Goal: Transaction & Acquisition: Purchase product/service

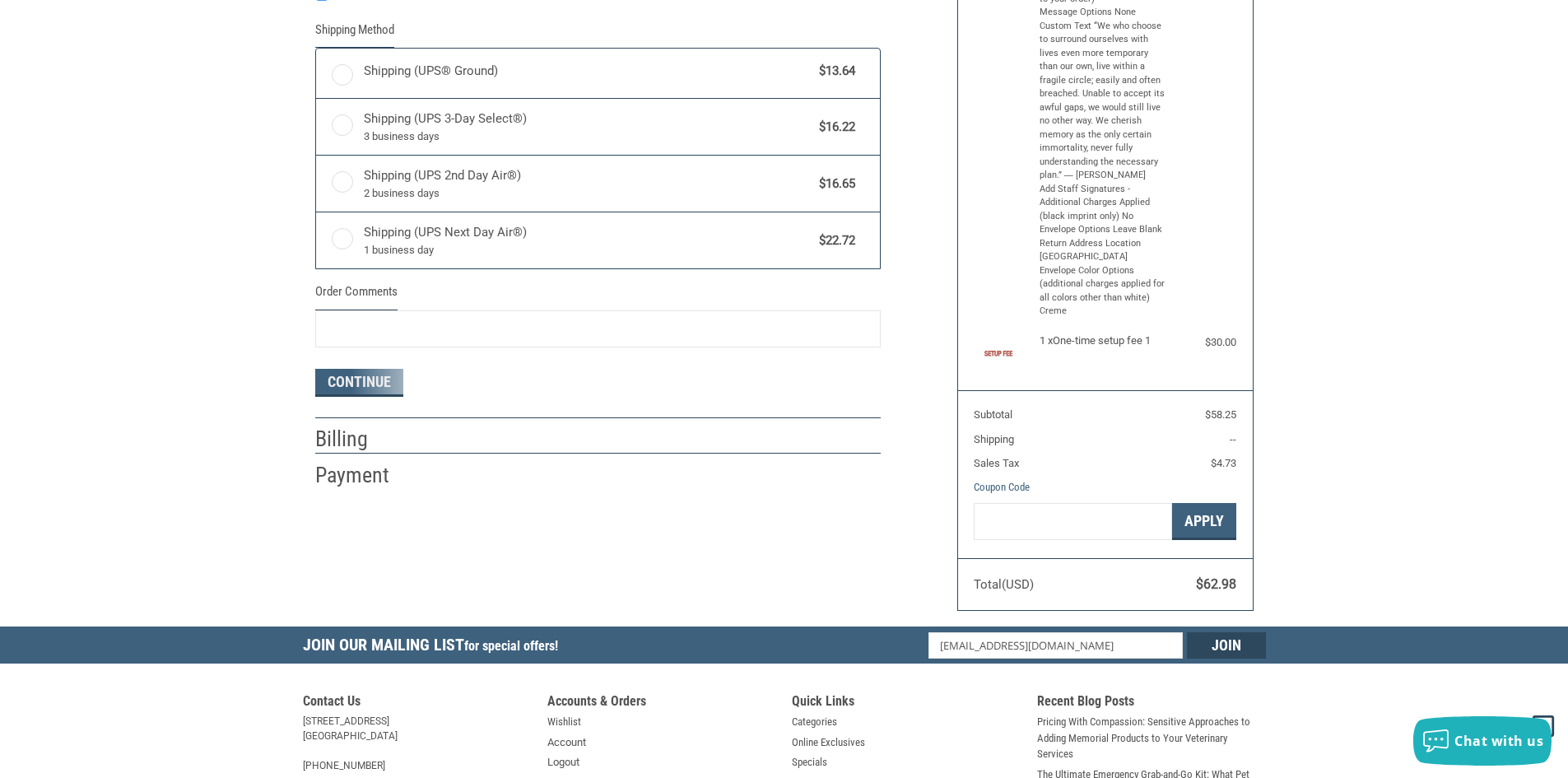
radio input "true"
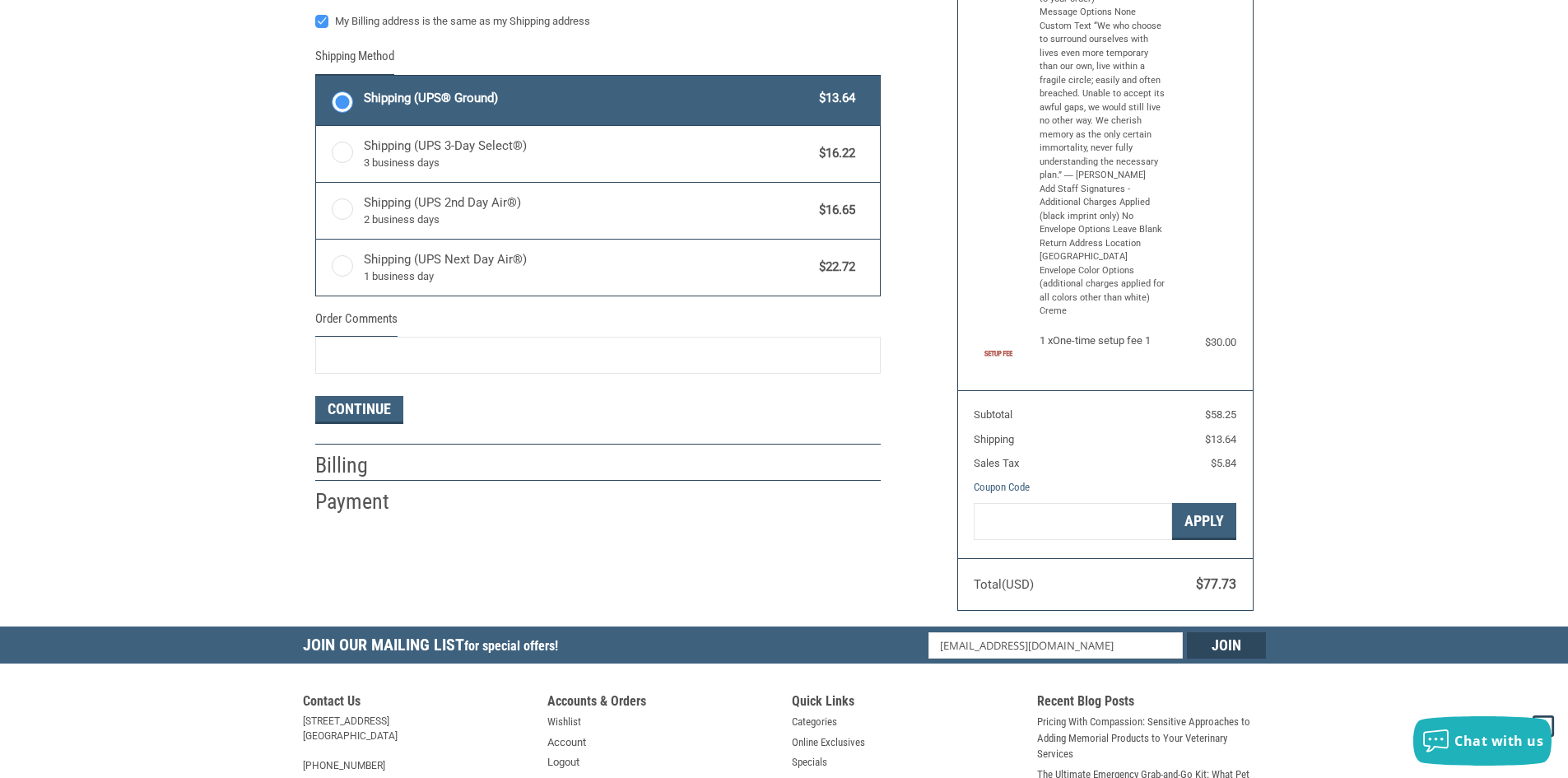
scroll to position [357, 0]
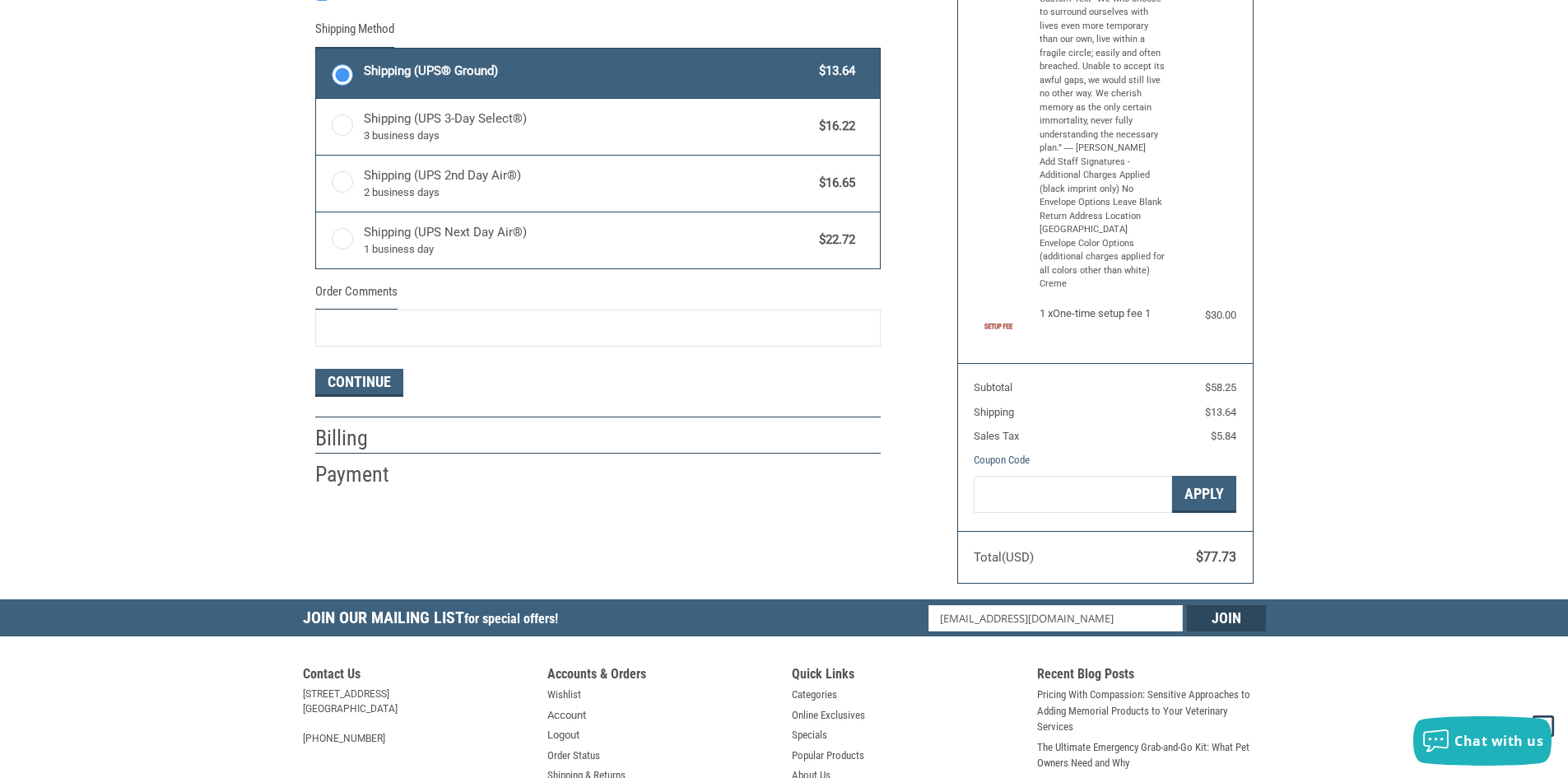
click at [1293, 490] on div "Customer [EMAIL_ADDRESS][DOMAIN_NAME] Sign Out Shipping Shipping Address [PERSO…" at bounding box center [784, 177] width 1568 height 844
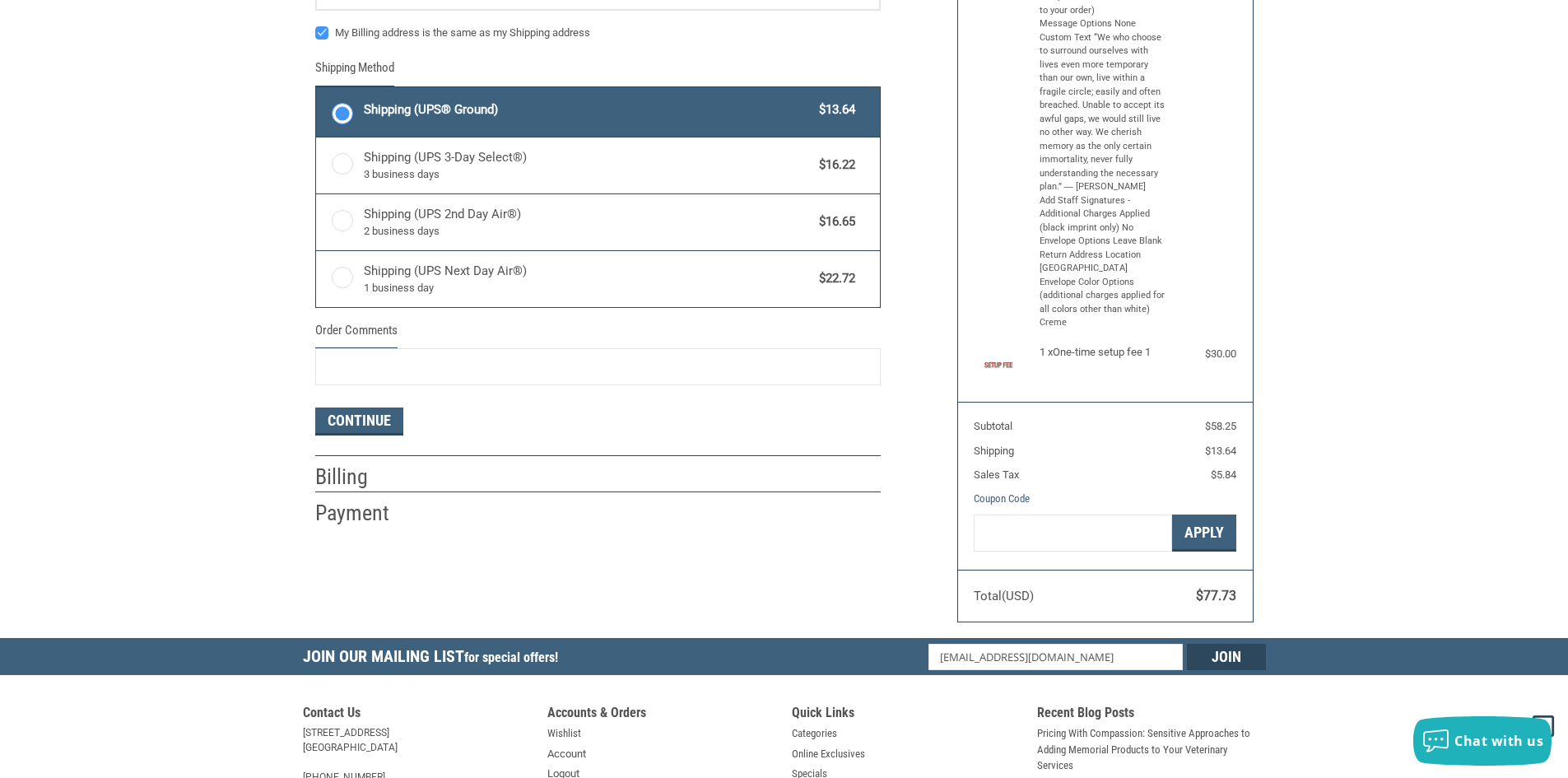
scroll to position [412, 0]
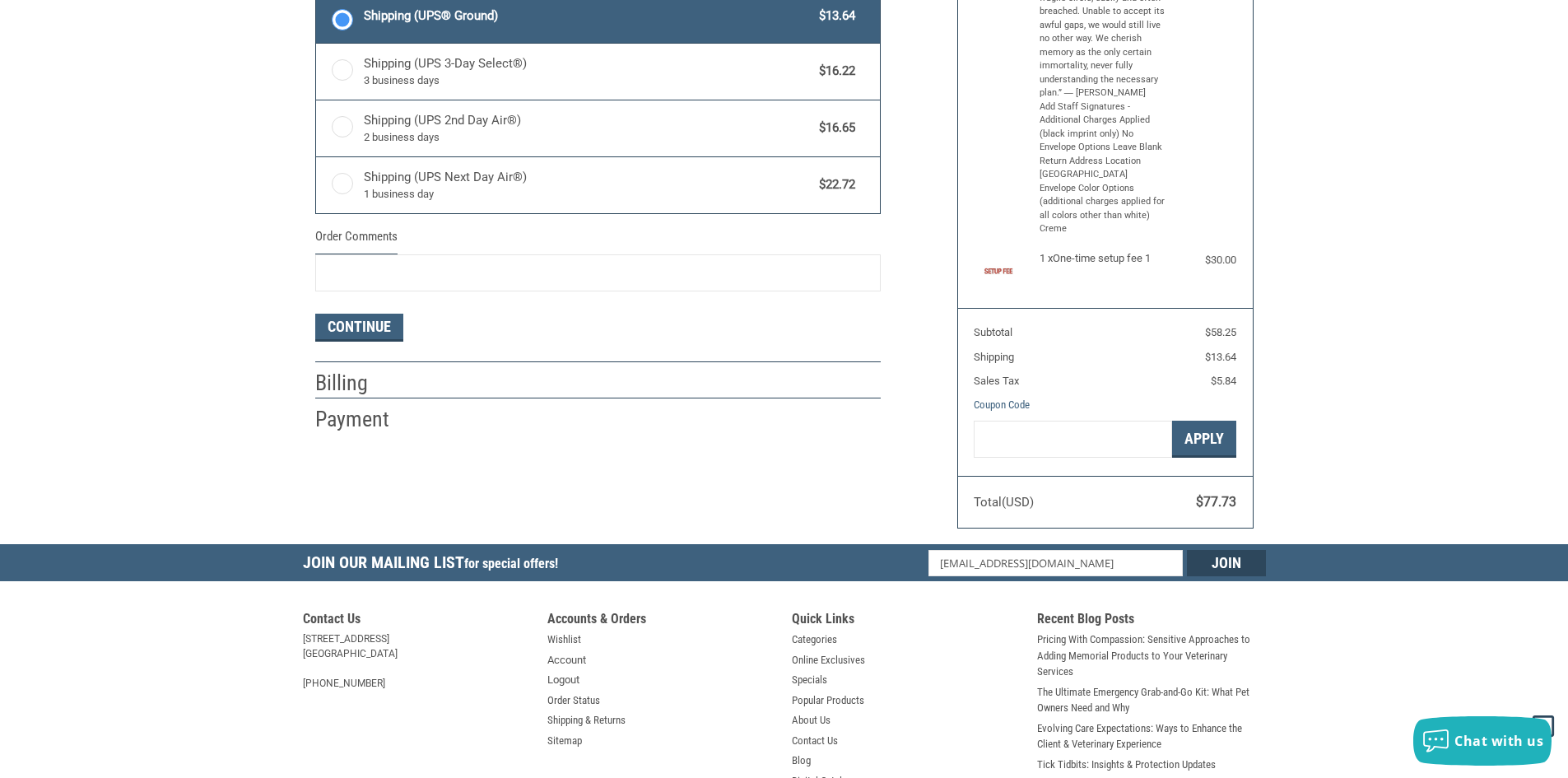
click at [377, 346] on li "Shipping Shipping Address [PERSON_NAME] VETCO TOTAL CARE 9522622996 [STREET_ADD…" at bounding box center [597, 51] width 566 height 623
click at [379, 332] on button "Continue" at bounding box center [359, 327] width 88 height 28
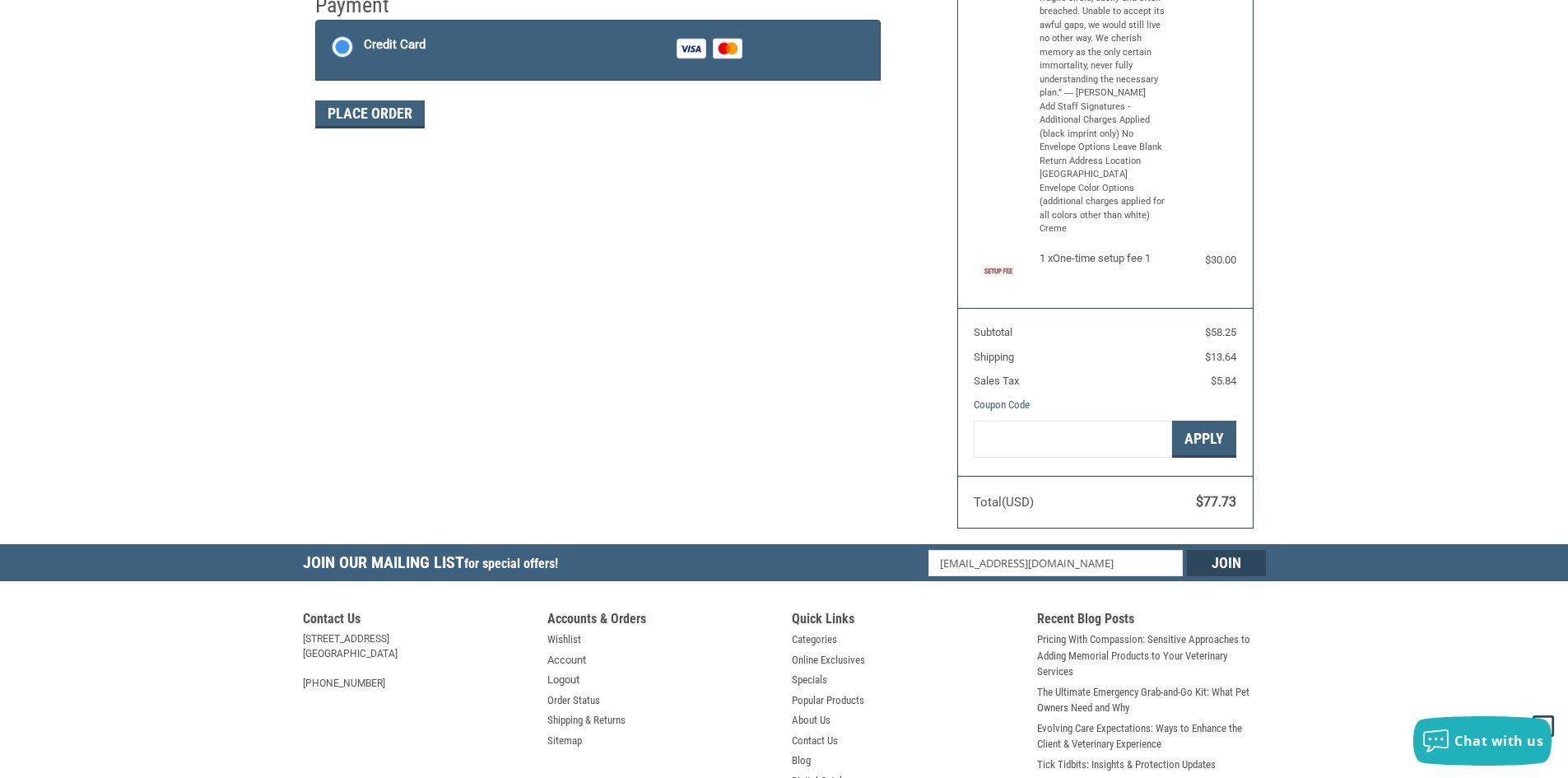
scroll to position [295, 0]
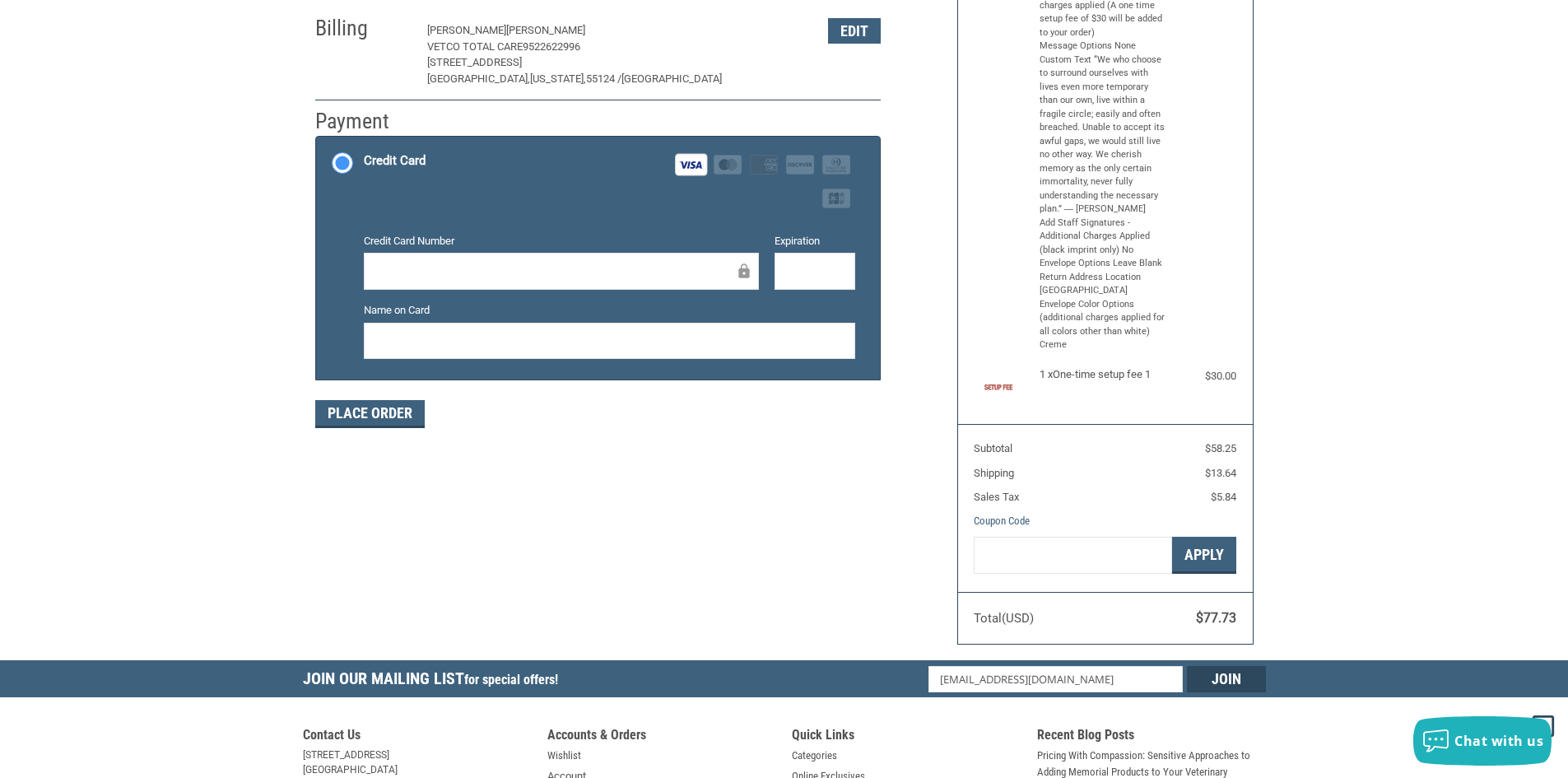
click at [789, 282] on div at bounding box center [814, 271] width 80 height 37
click at [794, 261] on div at bounding box center [814, 271] width 80 height 37
click at [784, 278] on div at bounding box center [814, 271] width 80 height 37
click at [736, 355] on div at bounding box center [609, 341] width 491 height 37
click at [430, 405] on div "Place Order" at bounding box center [597, 414] width 566 height 28
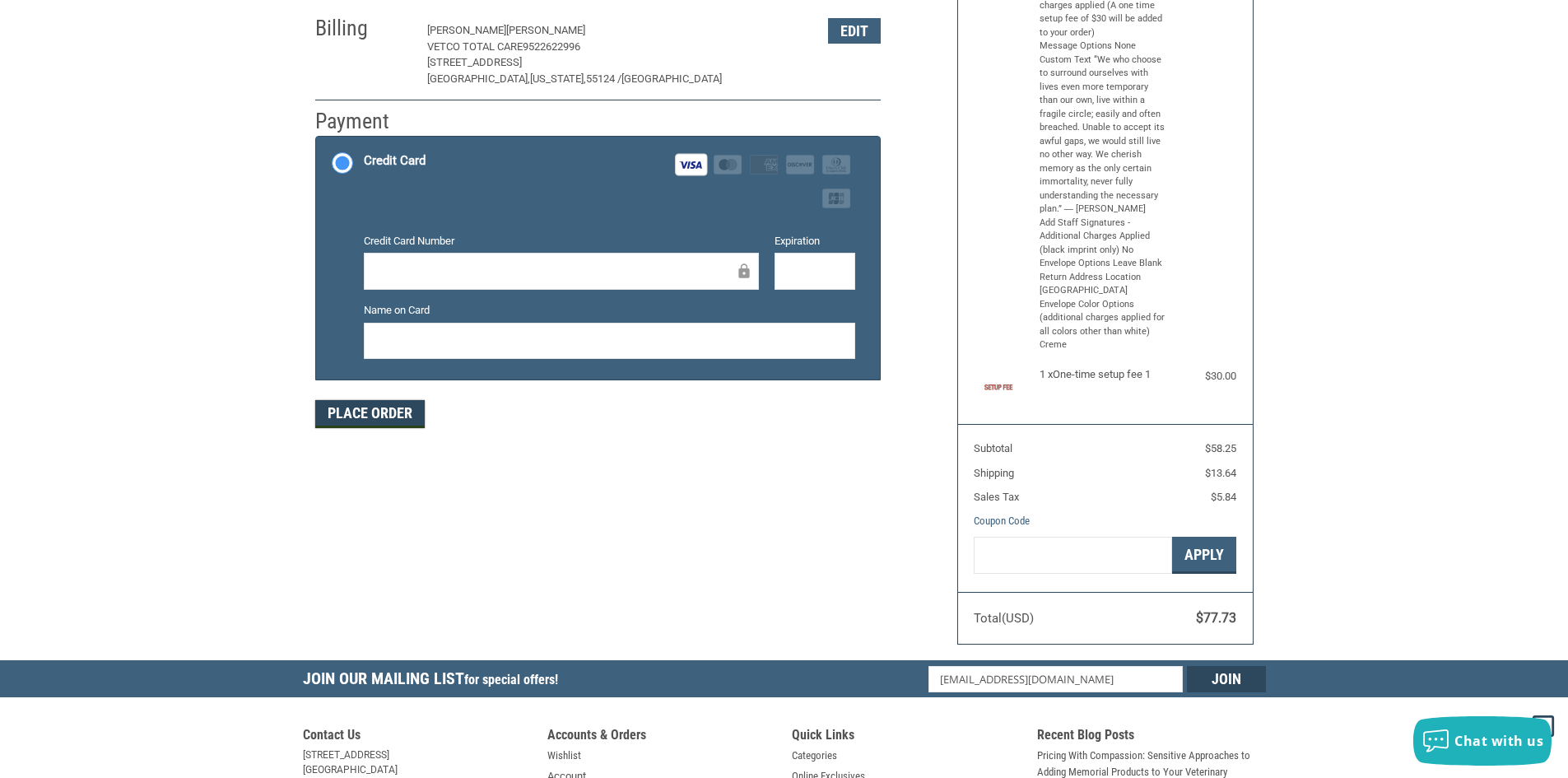
click at [408, 414] on button "Place Order" at bounding box center [370, 414] width 110 height 28
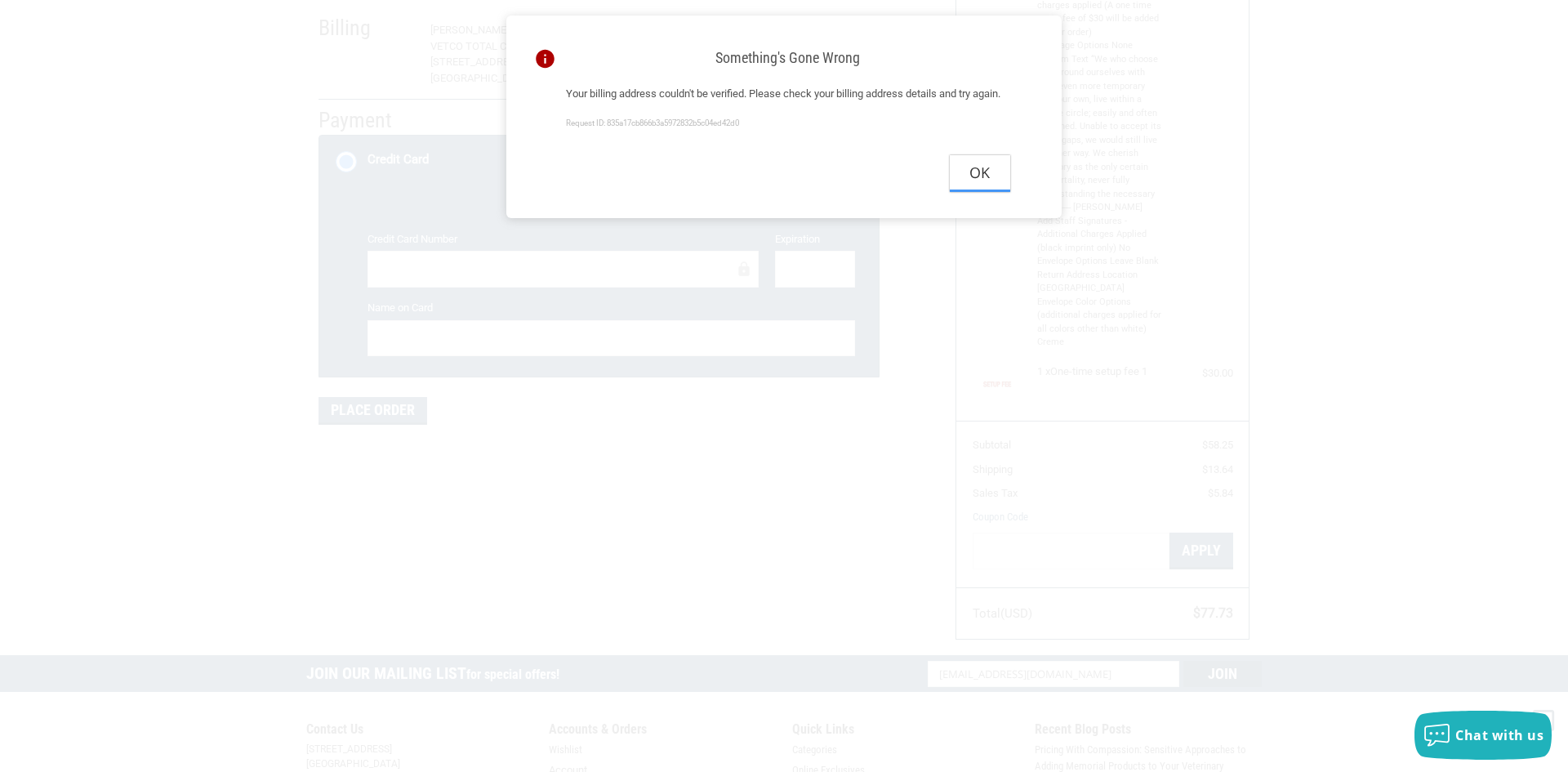
click at [985, 183] on button "Ok" at bounding box center [980, 173] width 61 height 37
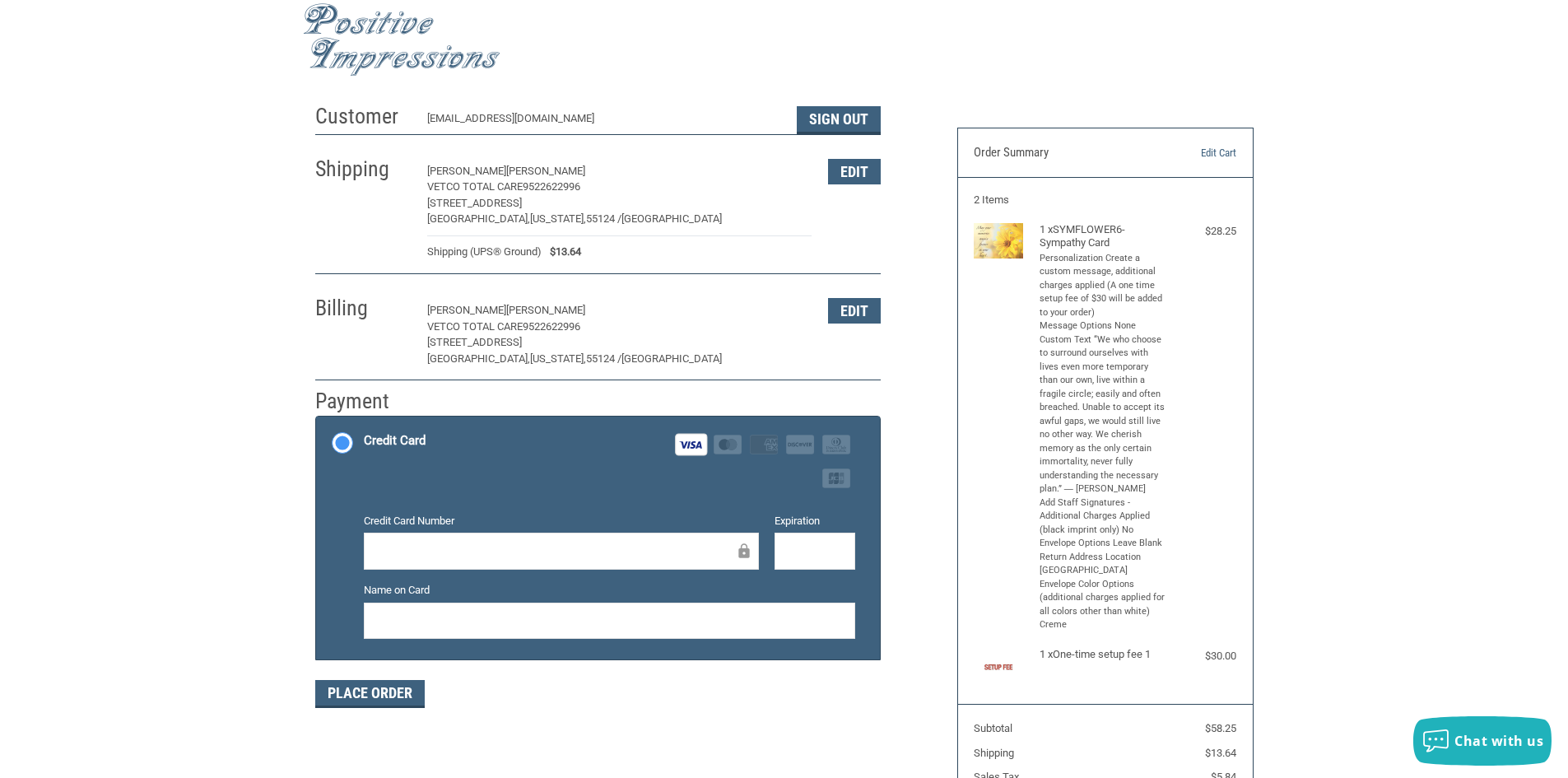
scroll to position [0, 0]
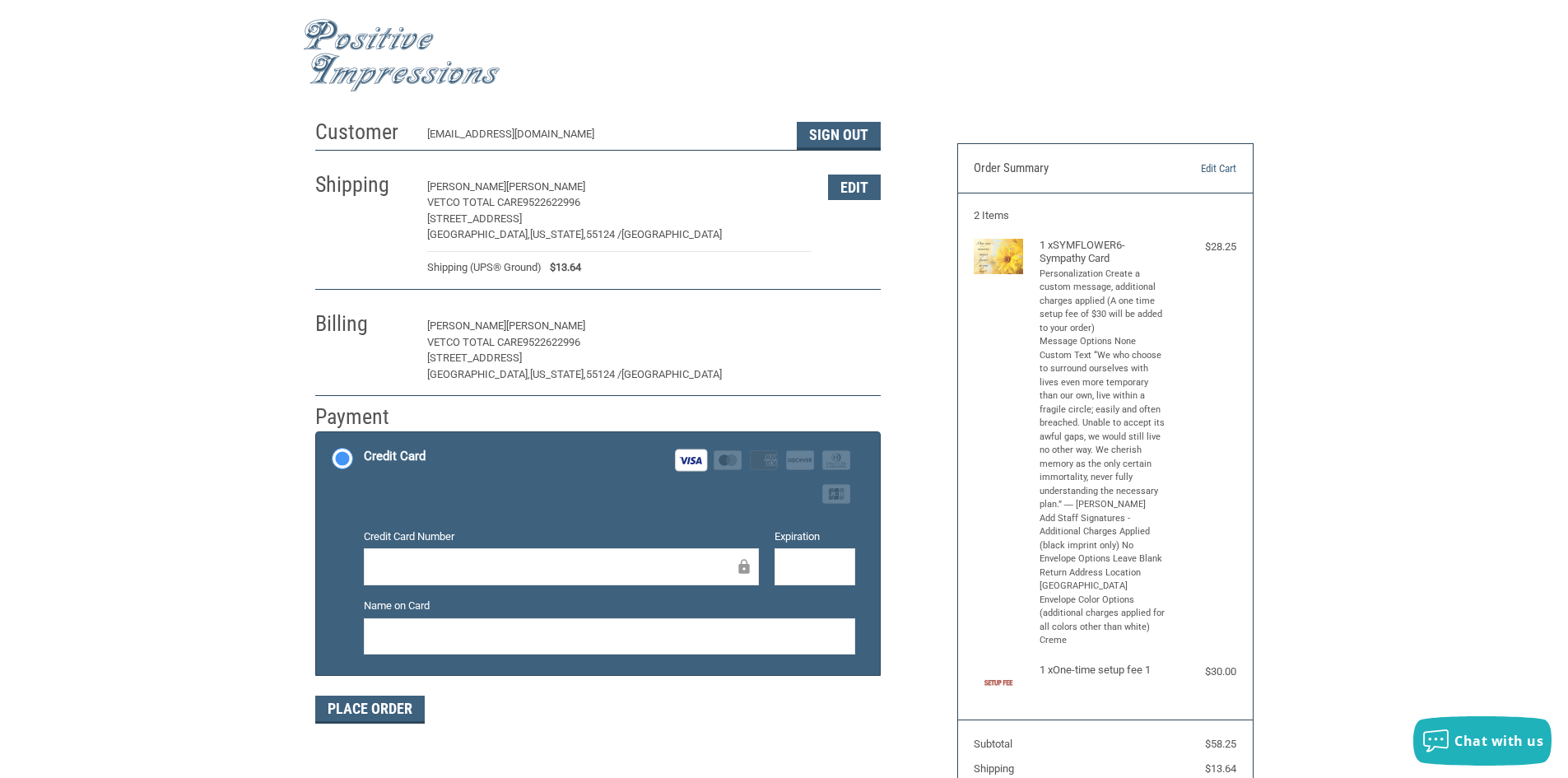
click at [857, 338] on button "Edit" at bounding box center [854, 326] width 53 height 26
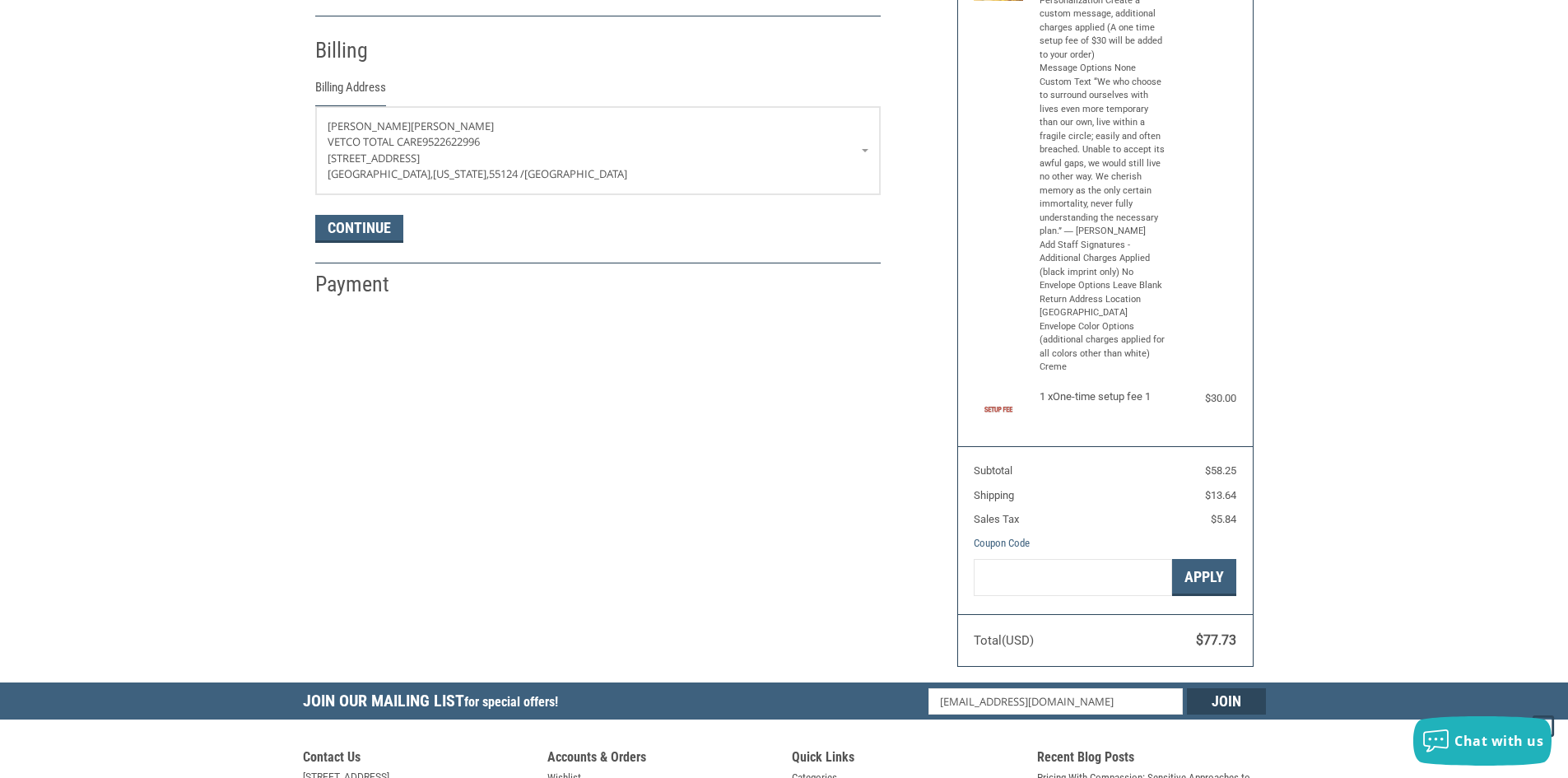
scroll to position [291, 0]
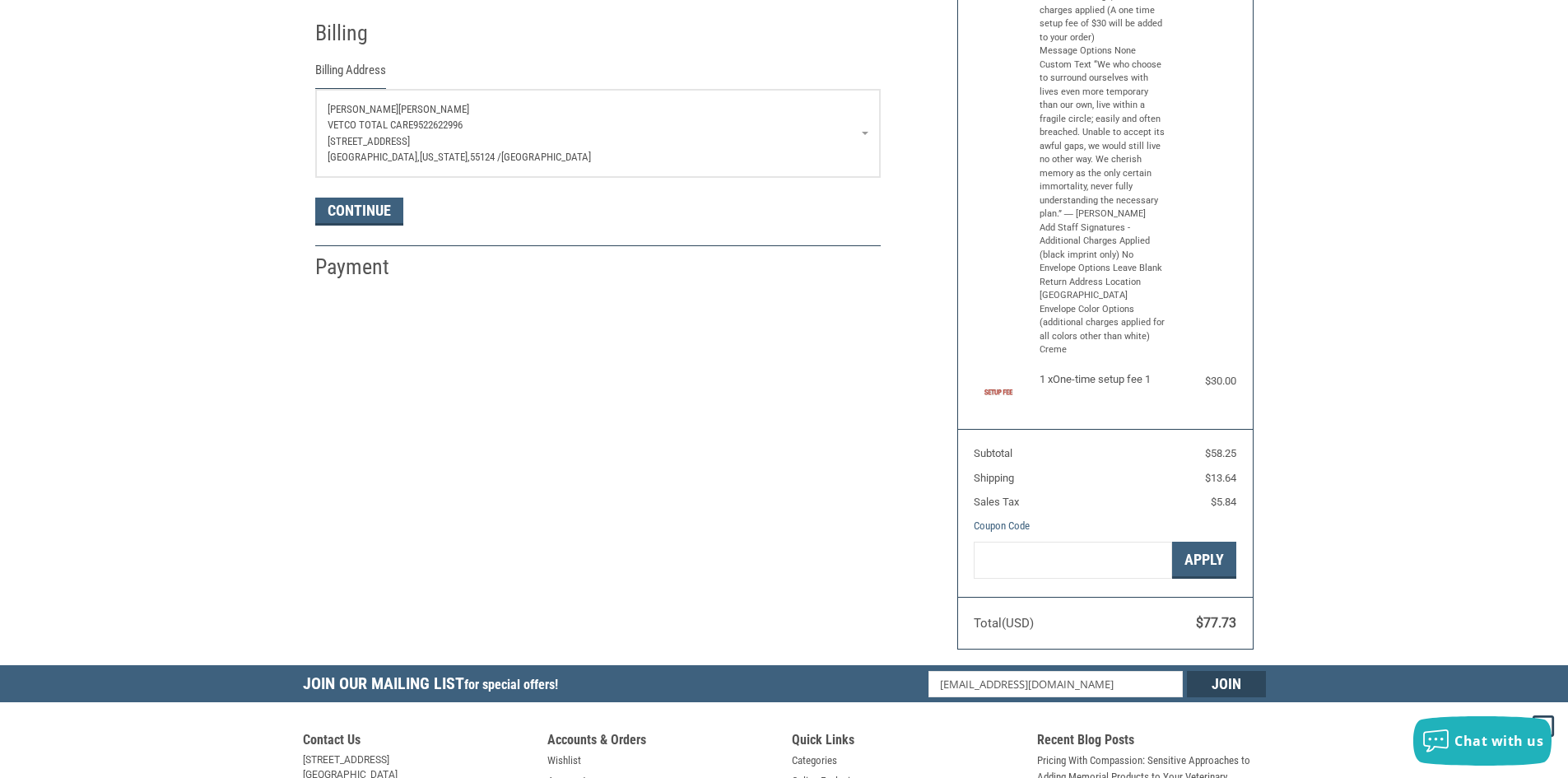
click at [398, 110] on span "[PERSON_NAME]" at bounding box center [433, 109] width 71 height 12
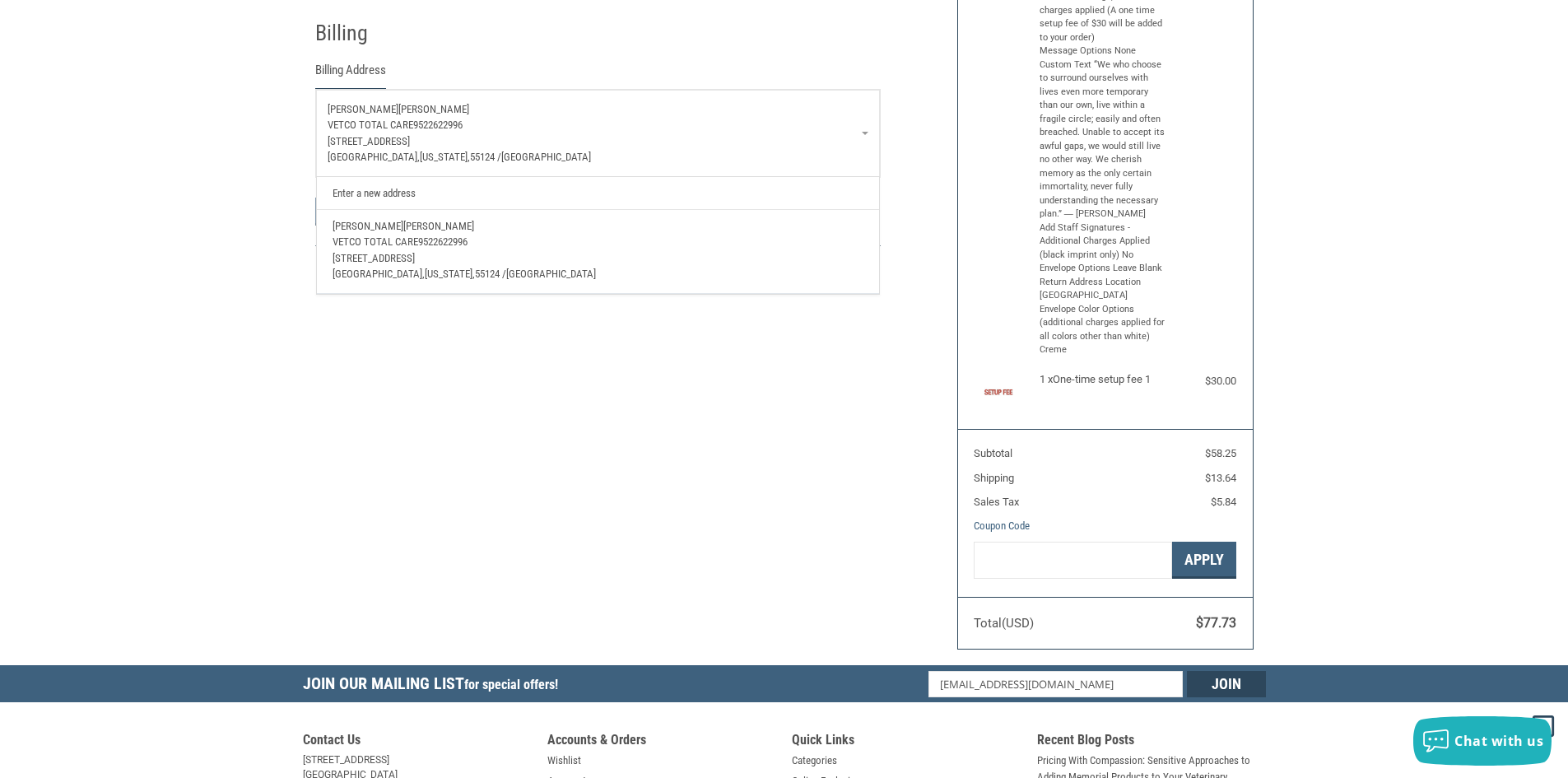
click at [387, 195] on link "Enter a new address" at bounding box center [597, 193] width 547 height 32
select select "US"
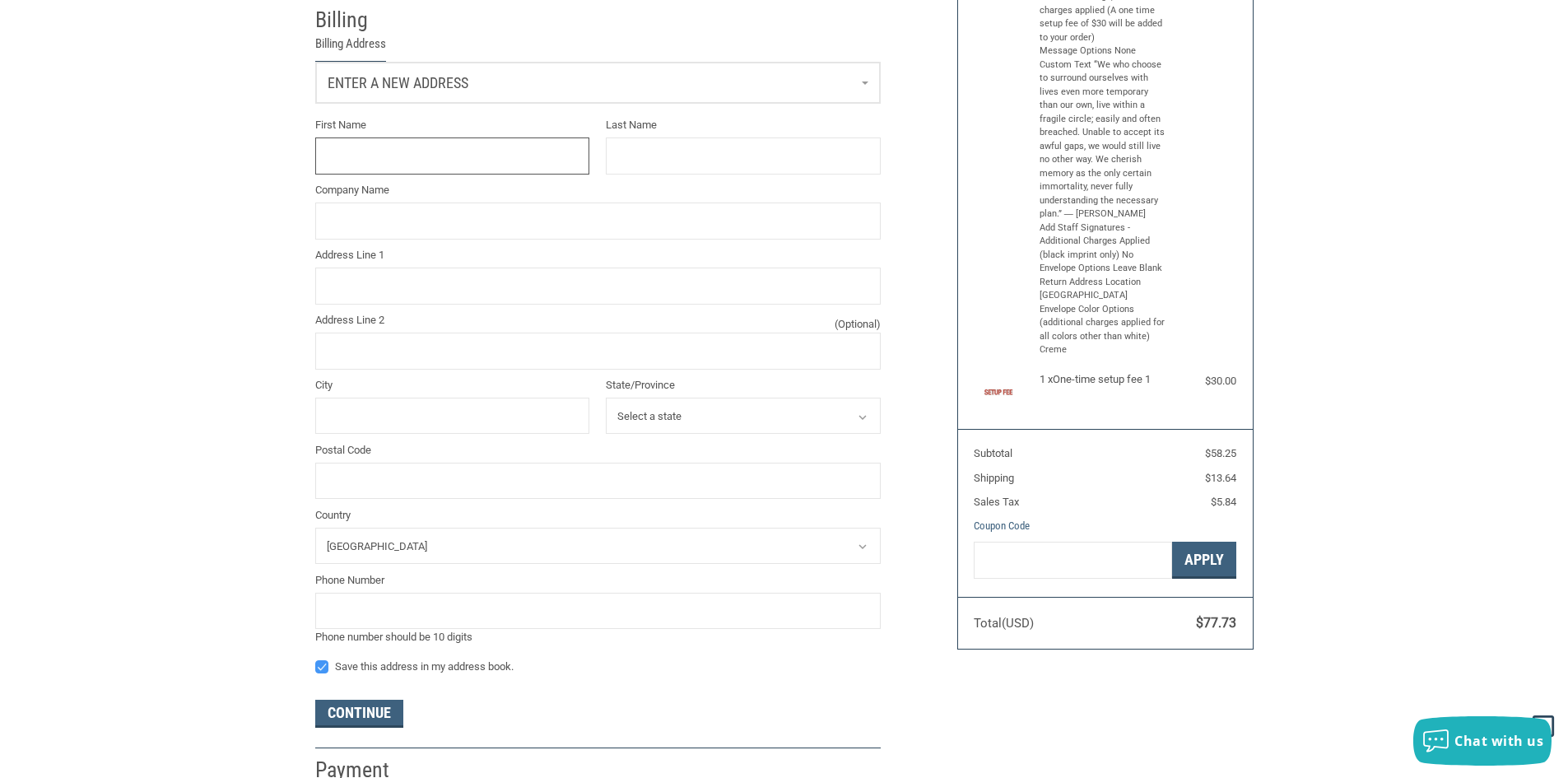
click at [367, 149] on input "First Name" at bounding box center [452, 155] width 275 height 37
type input "[PERSON_NAME]"
type input "[STREET_ADDRESS]"
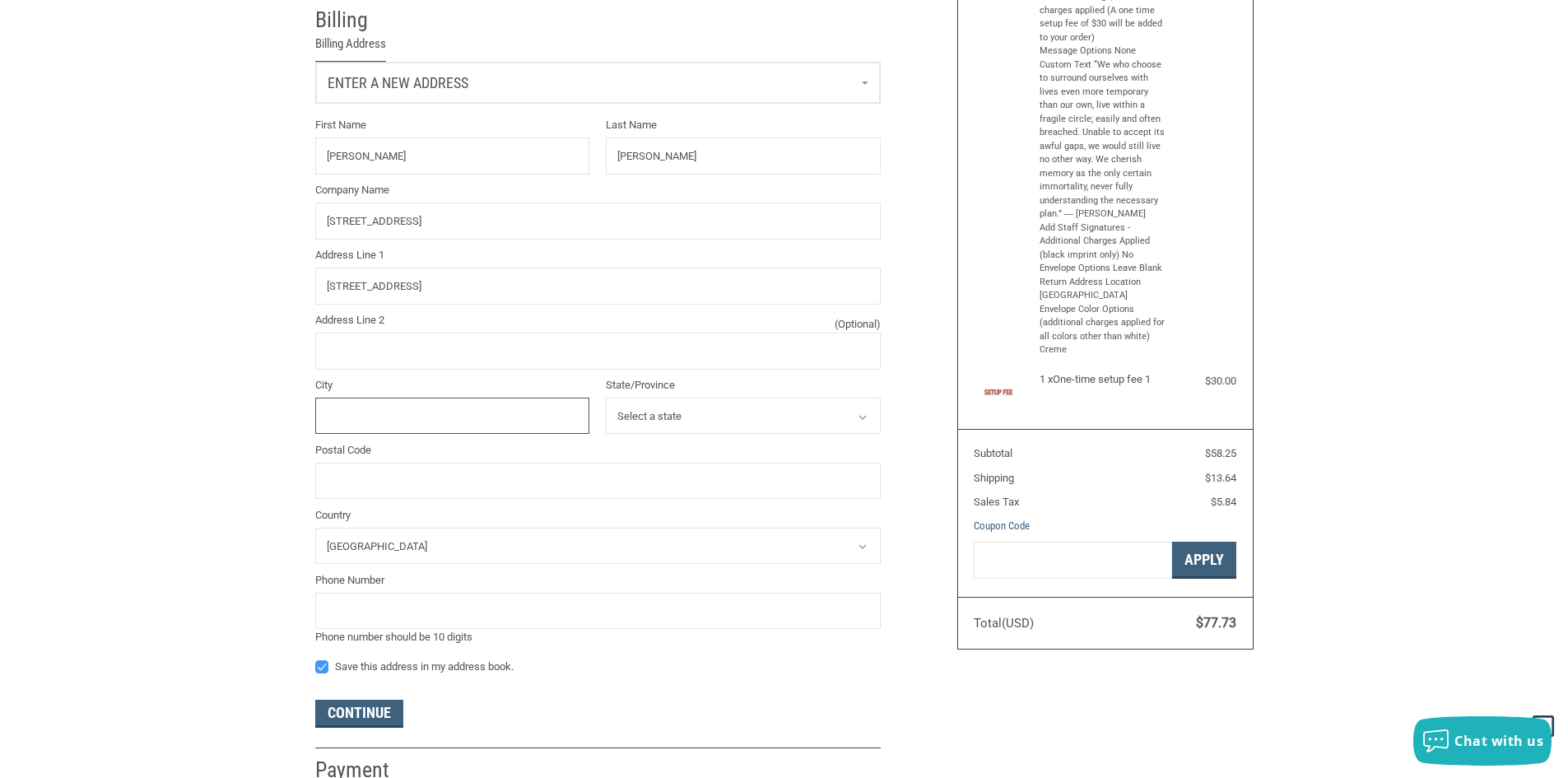
type input "[GEOGRAPHIC_DATA]"
select select "MN"
type input "55124"
type input "9522622996"
drag, startPoint x: 524, startPoint y: 237, endPoint x: 153, endPoint y: 222, distance: 371.3
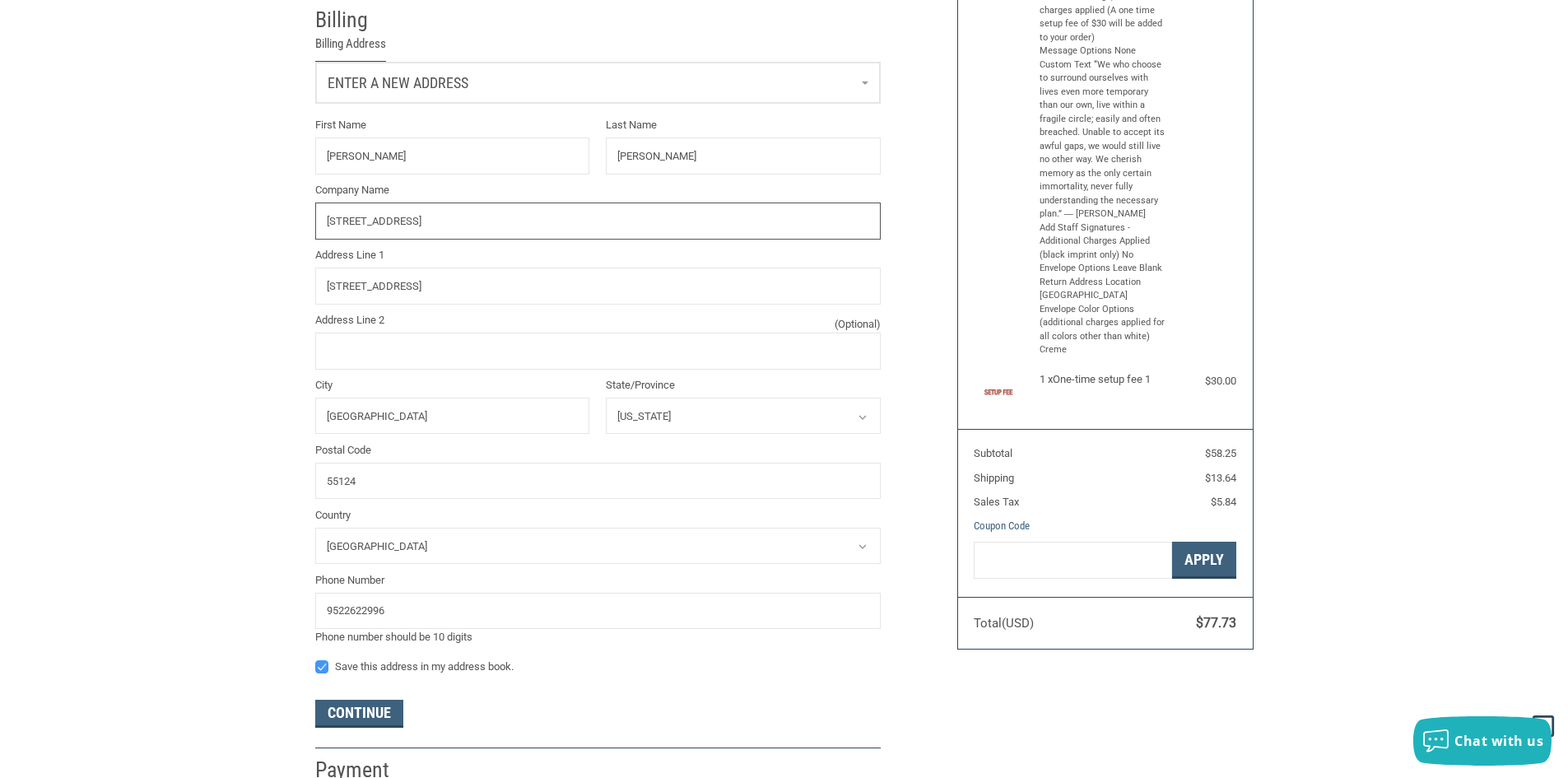
click at [153, 225] on div "Customer [EMAIL_ADDRESS][DOMAIN_NAME] Sign Out Shipping [PERSON_NAME] VETCO TOT…" at bounding box center [784, 301] width 1568 height 963
type input "PETCO CORPORATE"
drag, startPoint x: 423, startPoint y: 289, endPoint x: 273, endPoint y: 272, distance: 151.0
click at [261, 284] on div "Customer [EMAIL_ADDRESS][DOMAIN_NAME] Sign Out Shipping [PERSON_NAME] VETCO TOT…" at bounding box center [784, 301] width 1568 height 963
type input "[STREET_ADDRESS]"
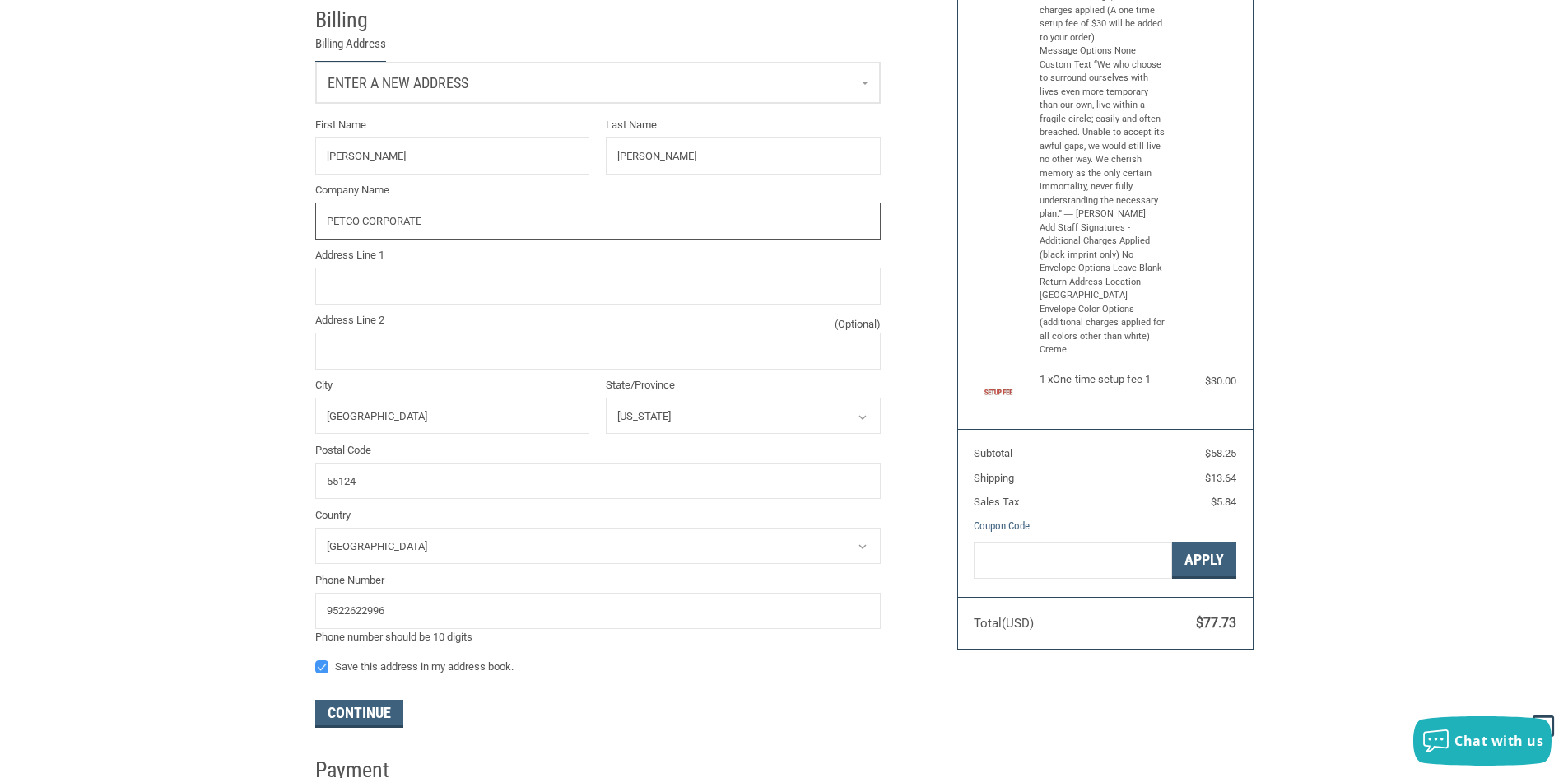
click at [582, 235] on input "PETCO CORPORATE" at bounding box center [597, 221] width 566 height 37
click at [352, 294] on input "Address Line 1" at bounding box center [597, 286] width 566 height 37
type input "10850 VIA FRONTERA"
drag, startPoint x: 439, startPoint y: 420, endPoint x: 297, endPoint y: 441, distance: 143.5
click at [297, 441] on div "Customer [EMAIL_ADDRESS][DOMAIN_NAME] Sign Out Shipping [PERSON_NAME] VETCO TOT…" at bounding box center [784, 301] width 1568 height 963
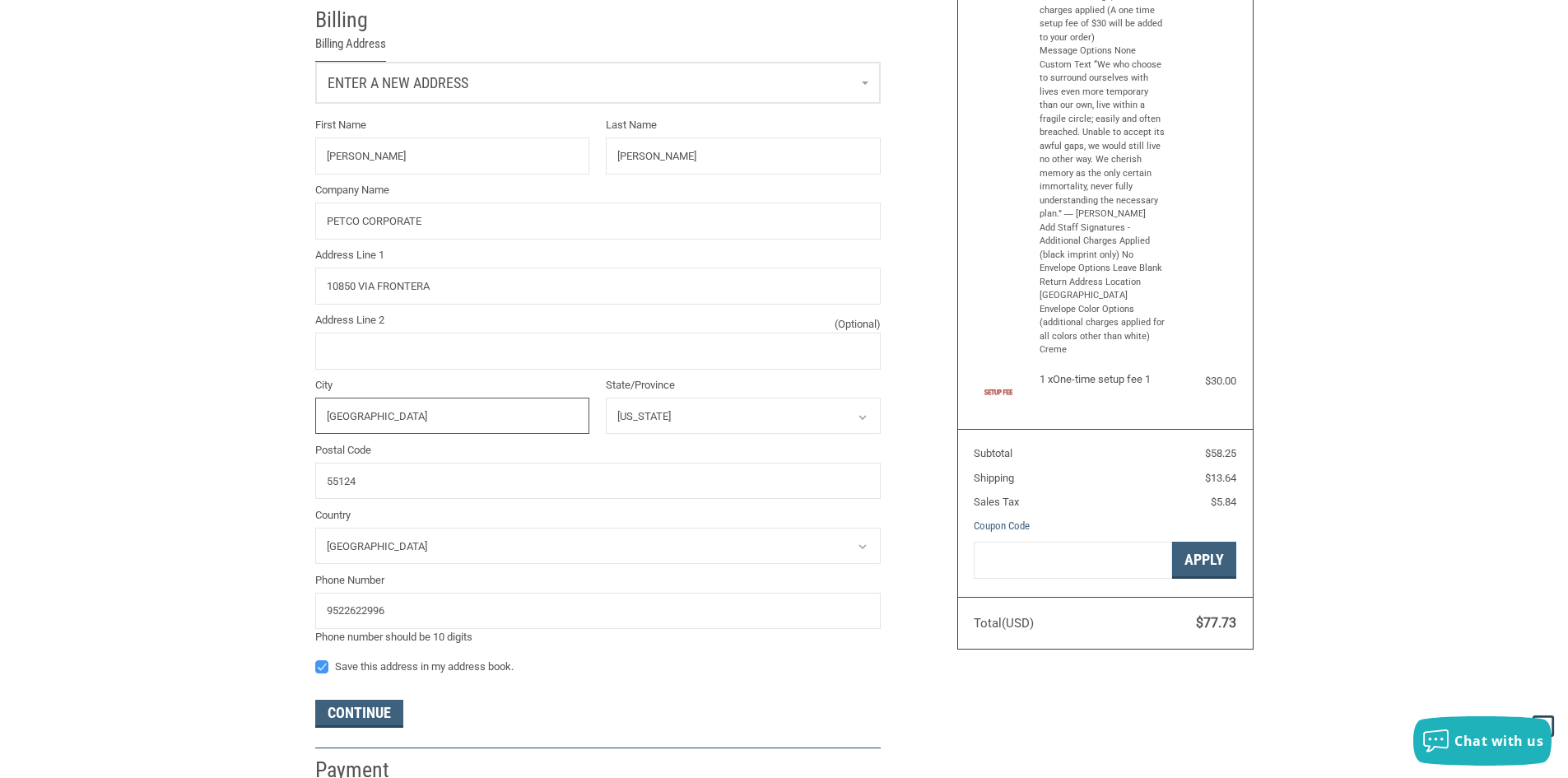
type input "[GEOGRAPHIC_DATA]"
drag, startPoint x: 756, startPoint y: 422, endPoint x: 745, endPoint y: 441, distance: 22.0
click at [756, 422] on select "Select a state [US_STATE] [US_STATE] [US_STATE] [US_STATE] [US_STATE] Armed For…" at bounding box center [743, 415] width 275 height 37
select select "CA"
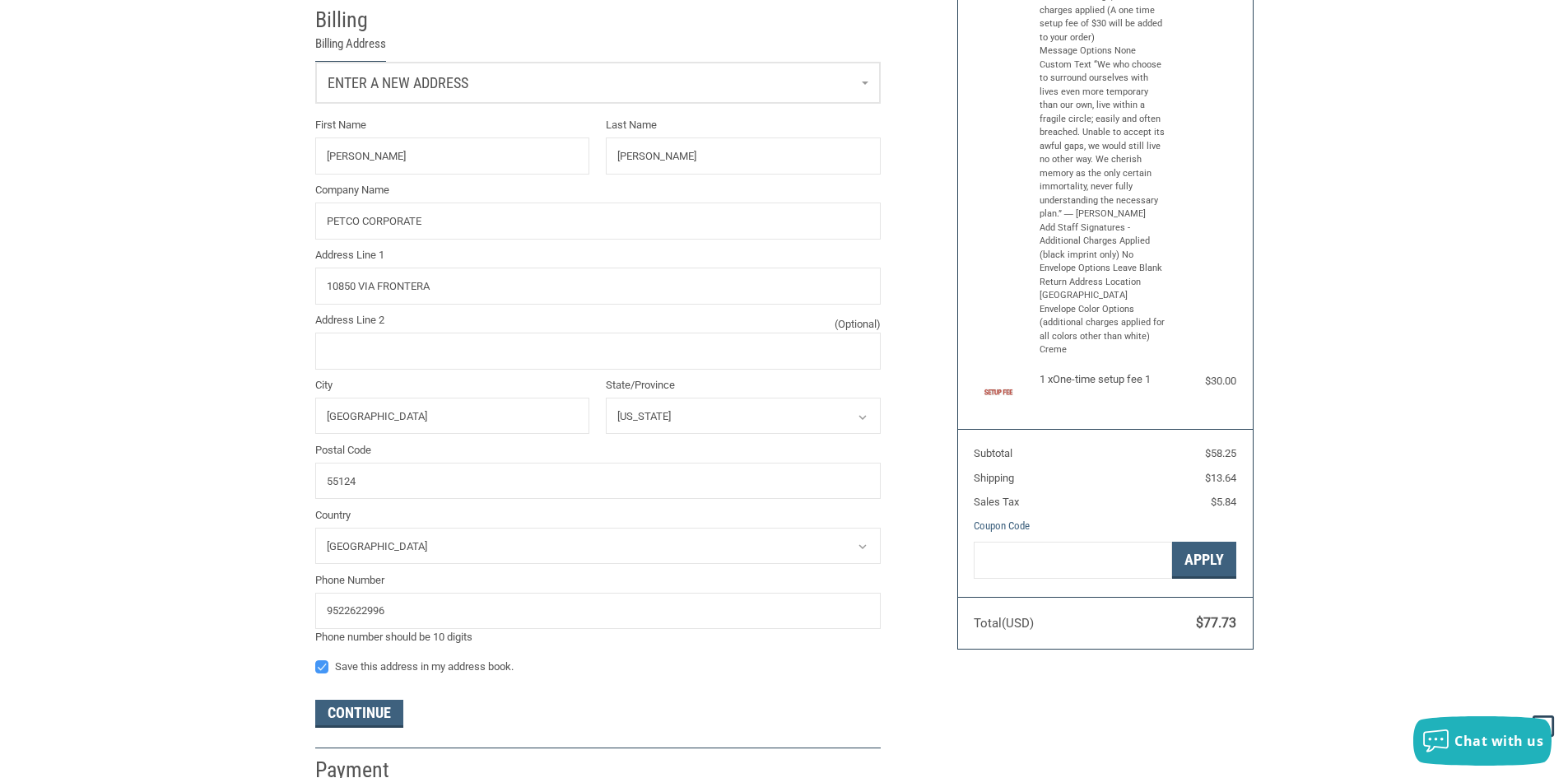
click at [606, 400] on select "Select a state [US_STATE] [US_STATE] [US_STATE] [US_STATE] [US_STATE] Armed For…" at bounding box center [743, 415] width 275 height 37
click at [449, 495] on input "55124" at bounding box center [597, 481] width 566 height 37
type input "5"
type input "92127"
click at [388, 732] on li "Billing Billing Address Enter a new address First Name Heather Last Name [PERSO…" at bounding box center [597, 373] width 566 height 749
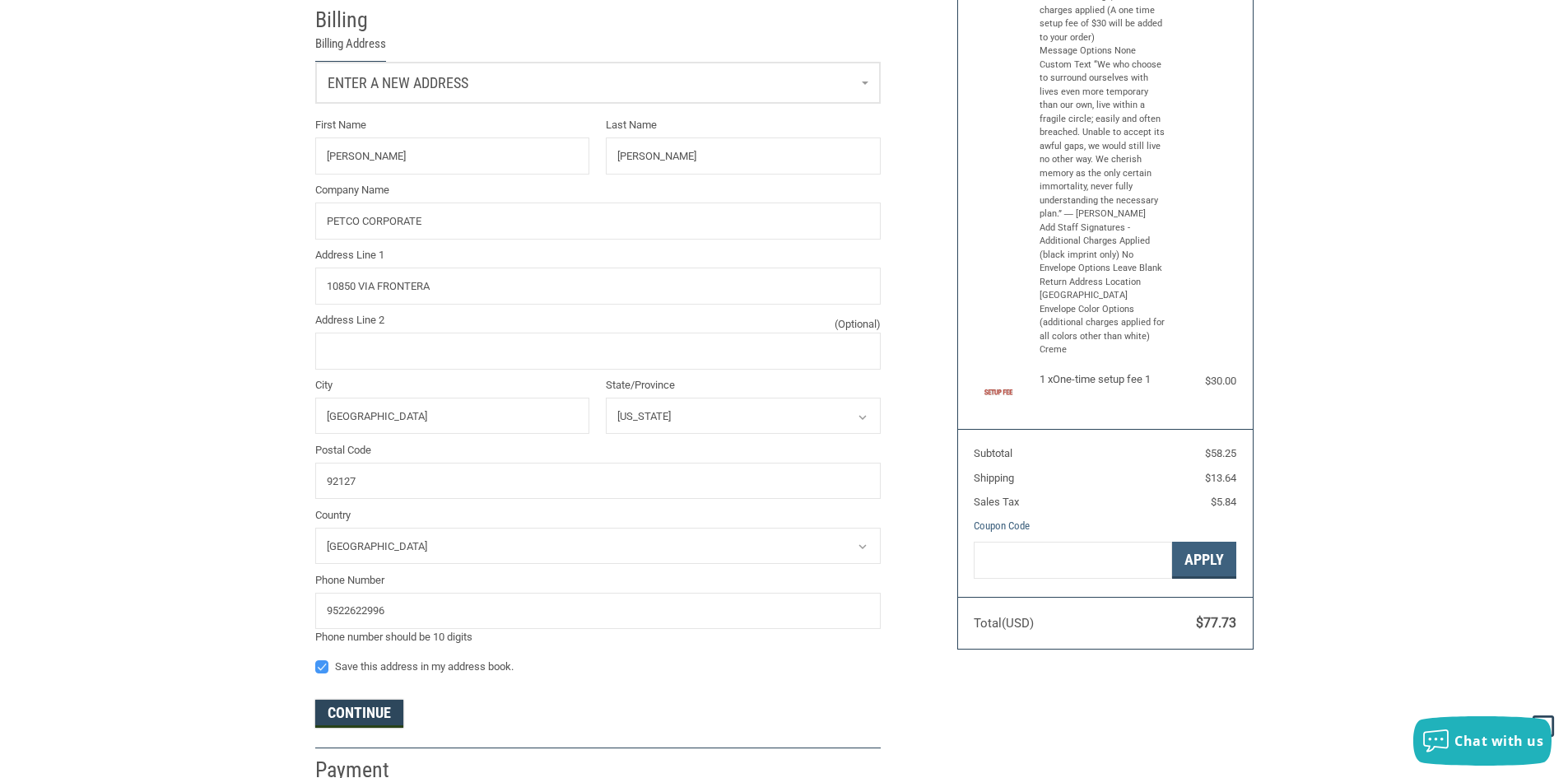
click at [385, 725] on button "Continue" at bounding box center [359, 713] width 88 height 28
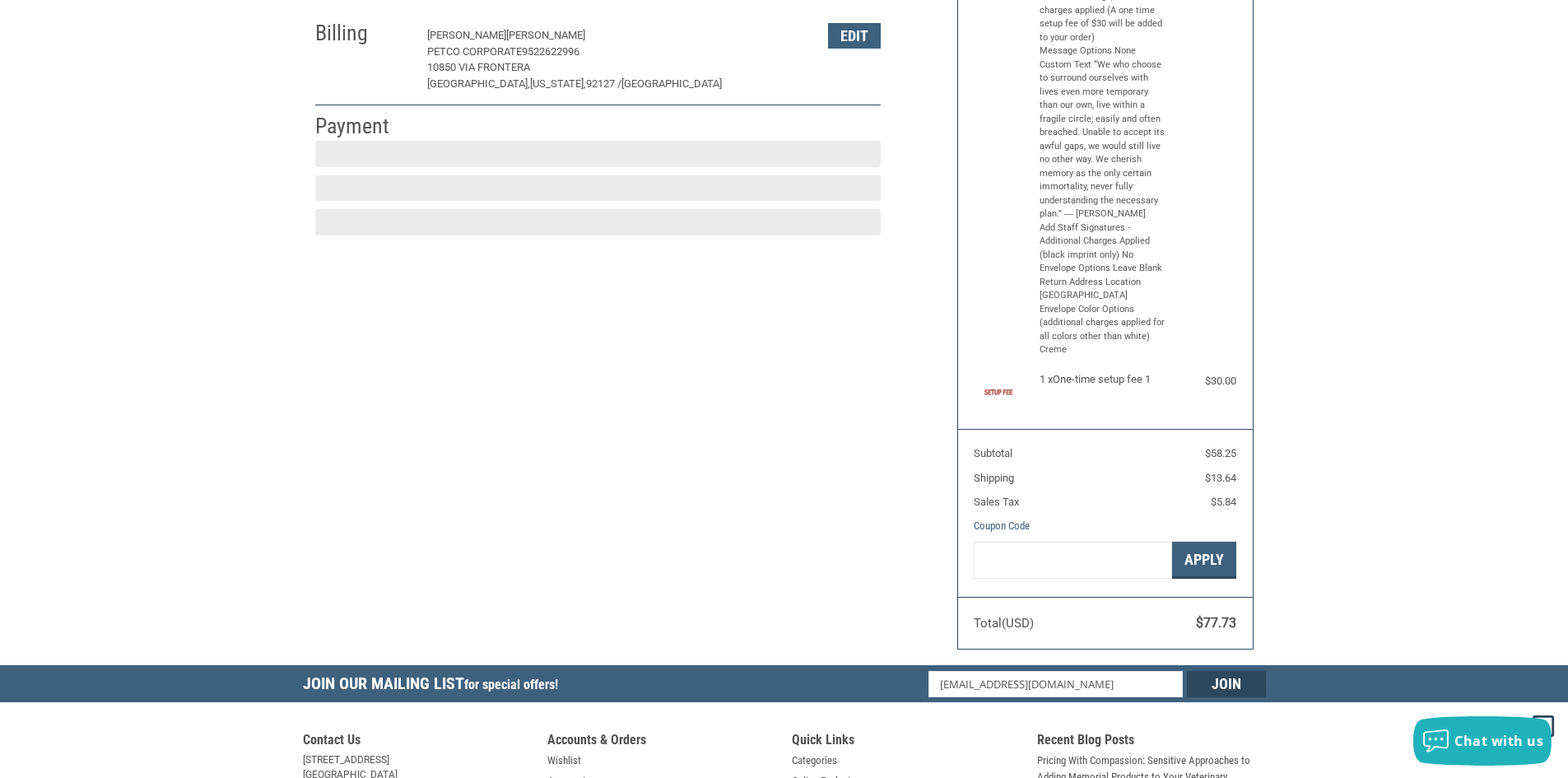
scroll to position [241, 0]
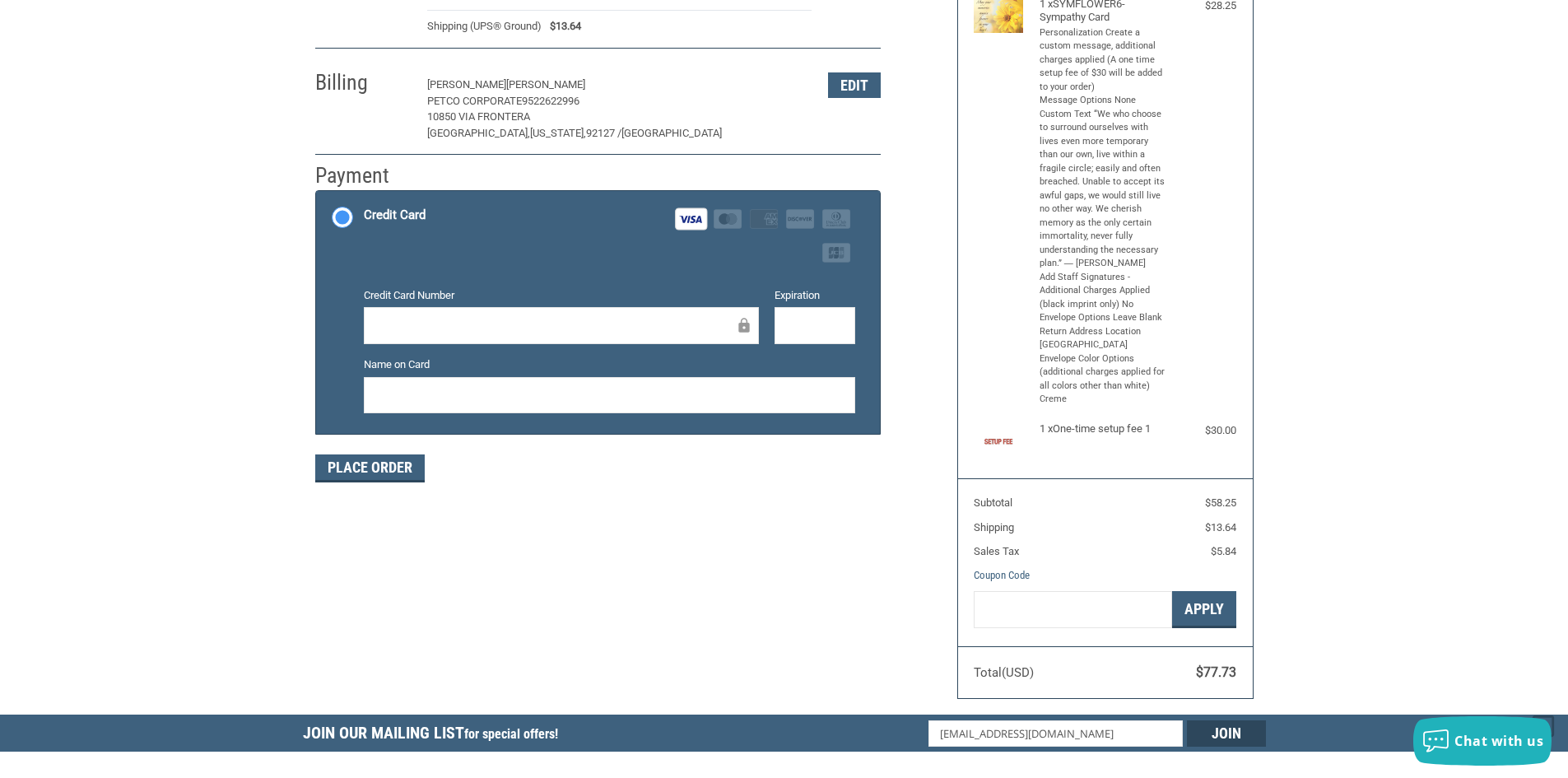
click at [853, 384] on div at bounding box center [609, 395] width 491 height 37
click at [396, 478] on button "Place Order" at bounding box center [370, 468] width 110 height 28
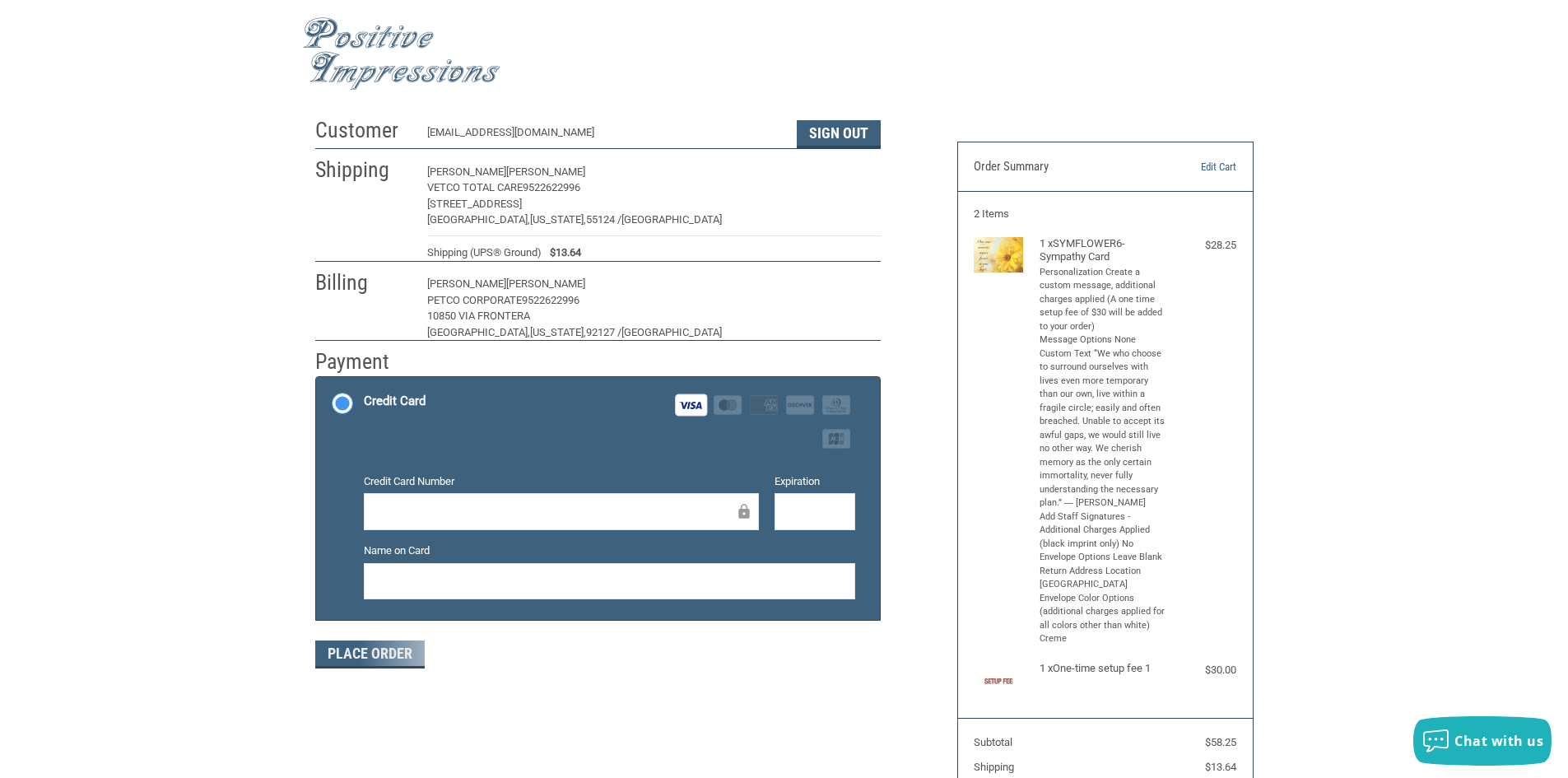
scroll to position [0, 0]
